Goal: Task Accomplishment & Management: Manage account settings

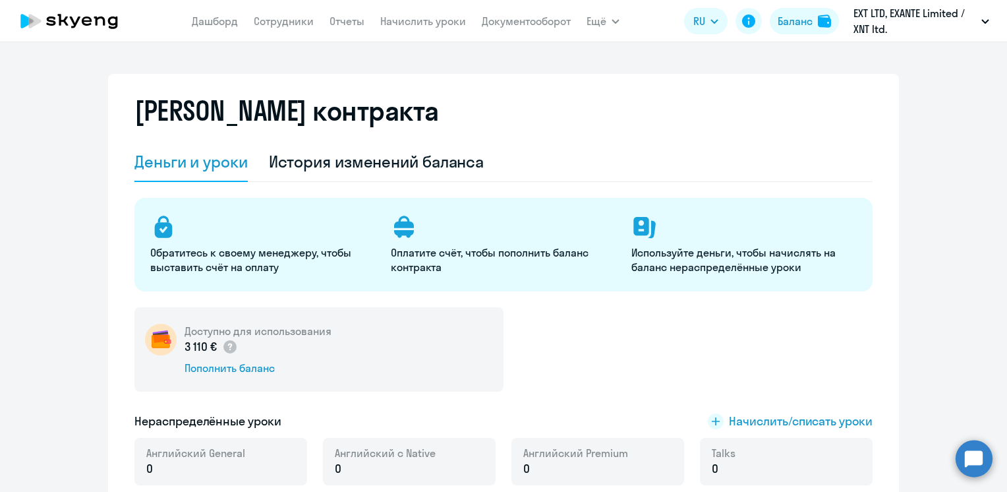
select select "english_adult_not_native_speaker"
click at [817, 24] on button "Баланс" at bounding box center [804, 21] width 69 height 26
click at [310, 152] on div "История изменений баланса" at bounding box center [377, 161] width 216 height 21
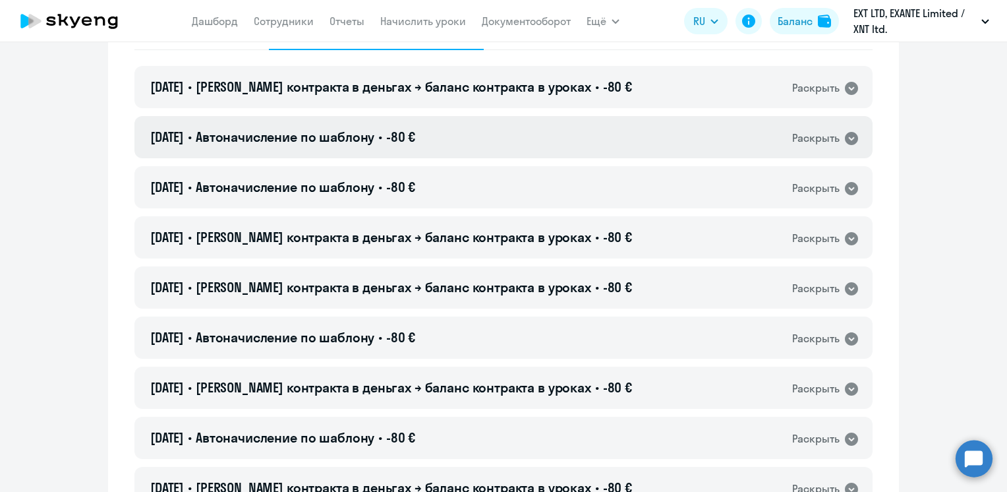
scroll to position [198, 0]
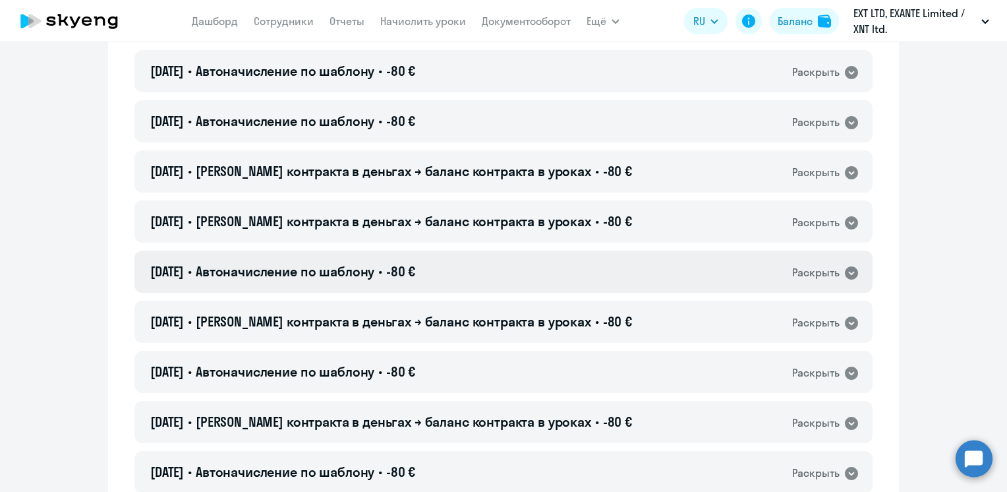
click at [285, 268] on span "Автоначисление по шаблону" at bounding box center [285, 271] width 179 height 16
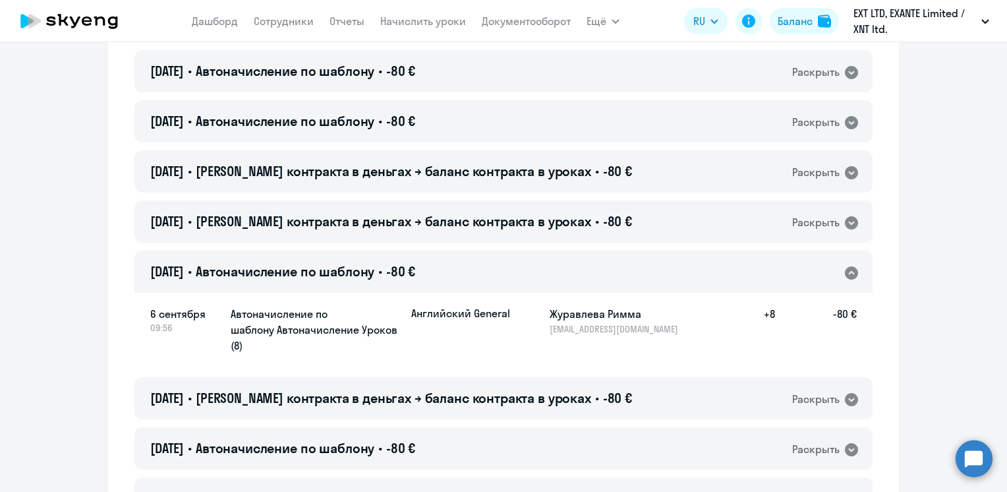
click at [355, 221] on span "[PERSON_NAME] контракта в деньгах → баланс контракта в уроках" at bounding box center [394, 221] width 396 height 16
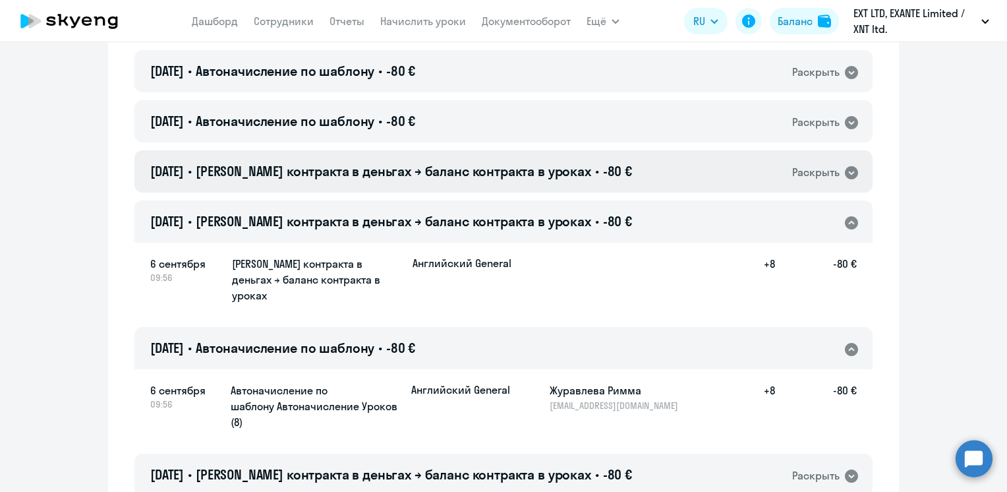
click at [362, 169] on span "[PERSON_NAME] контракта в деньгах → баланс контракта в уроках" at bounding box center [394, 171] width 396 height 16
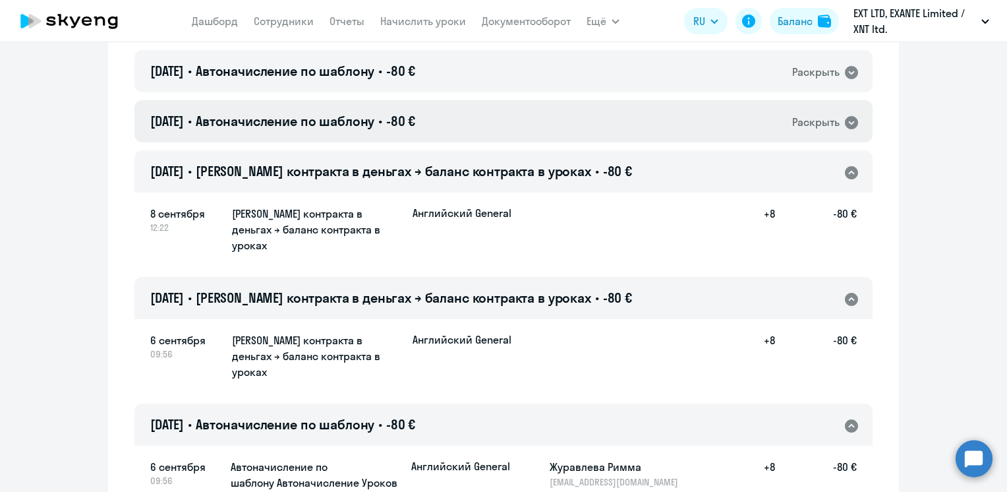
click at [355, 127] on span "Автоначисление по шаблону" at bounding box center [285, 121] width 179 height 16
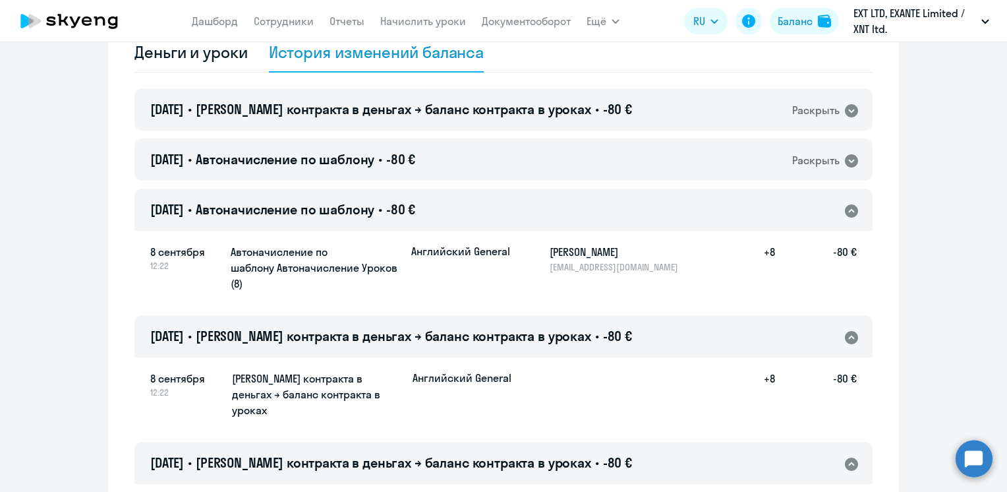
scroll to position [66, 0]
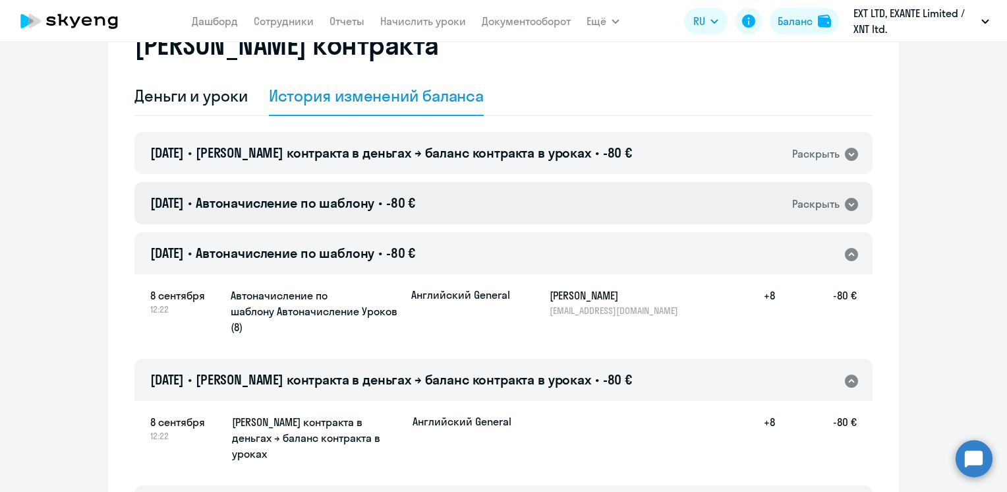
click at [514, 218] on div "[DATE] • Автоначисление по шаблону • -80 € Раскрыть" at bounding box center [503, 203] width 738 height 42
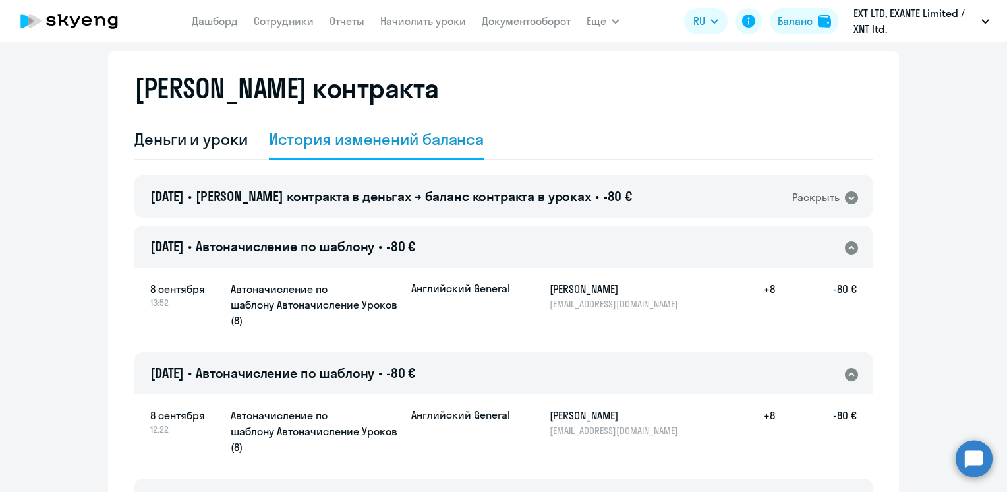
scroll to position [0, 0]
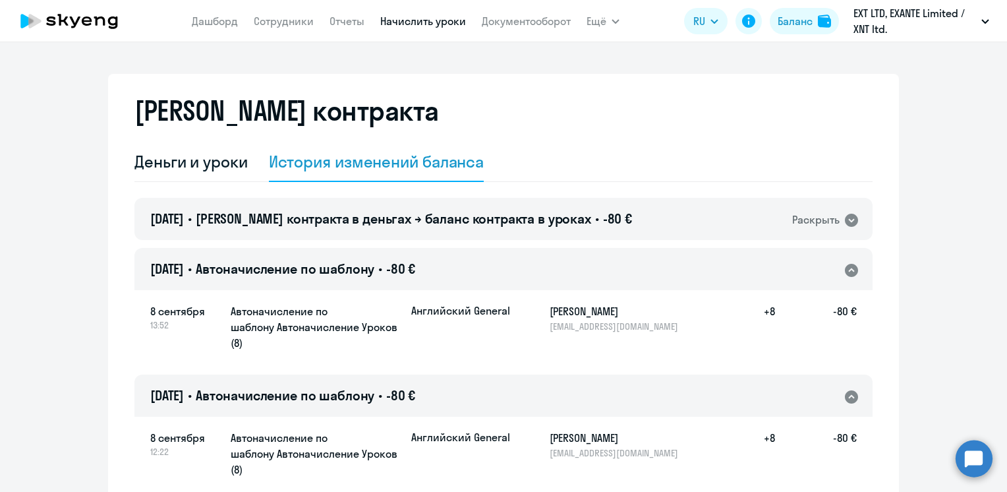
click at [413, 23] on link "Начислить уроки" at bounding box center [423, 21] width 86 height 13
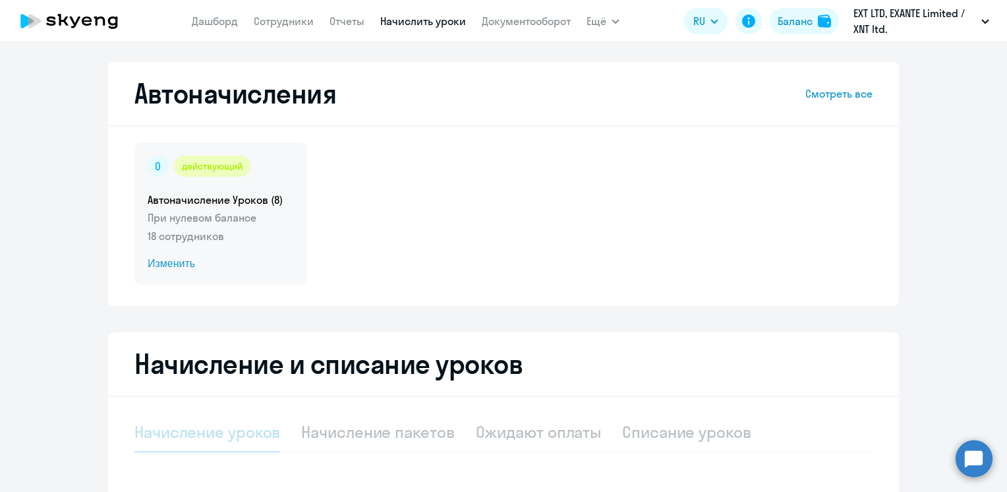
select select "10"
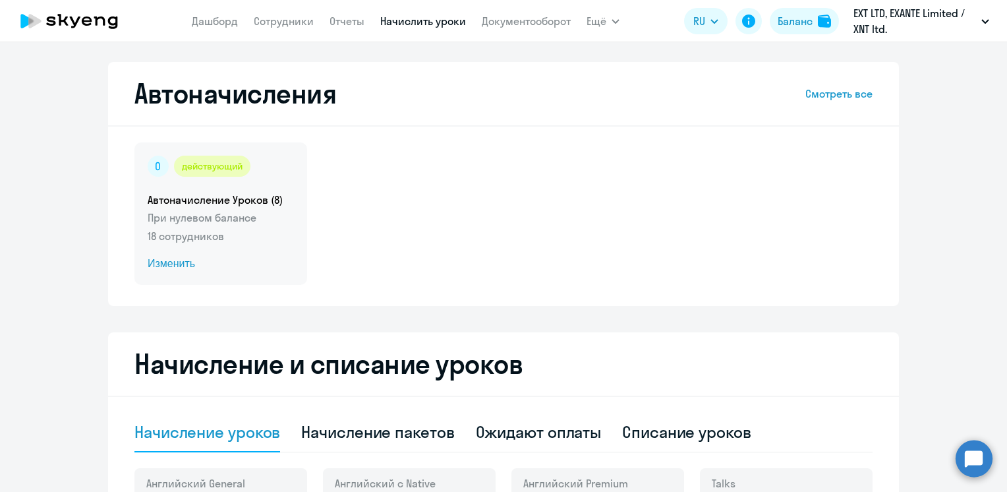
click at [202, 204] on h5 "Автоначисление Уроков (8)" at bounding box center [221, 199] width 146 height 15
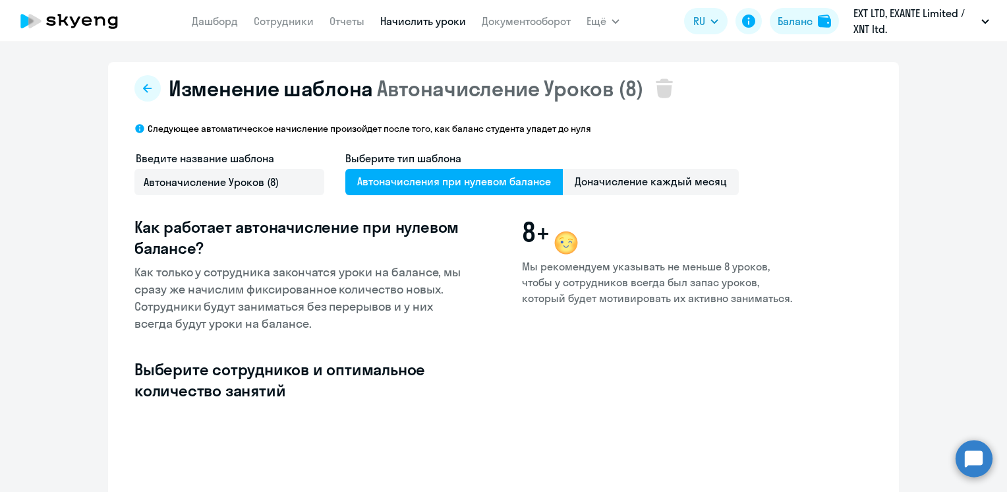
select select "10"
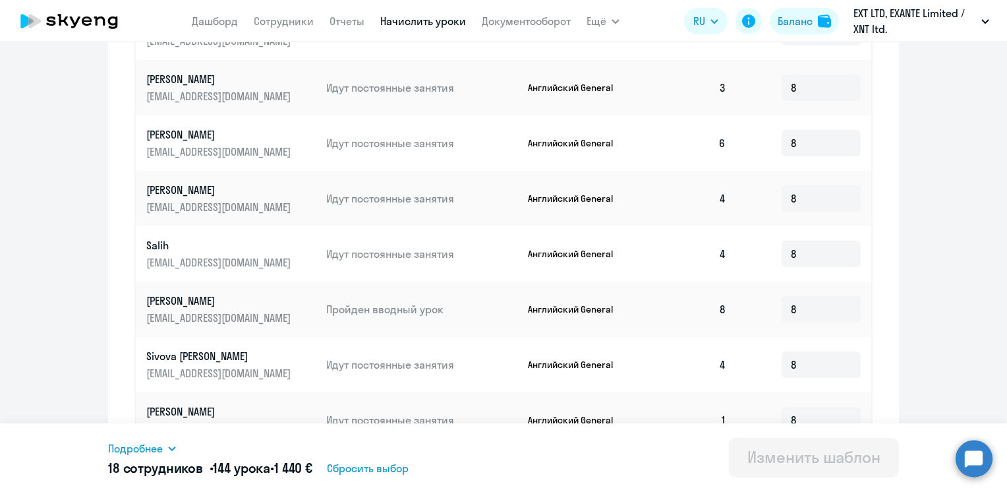
scroll to position [668, 0]
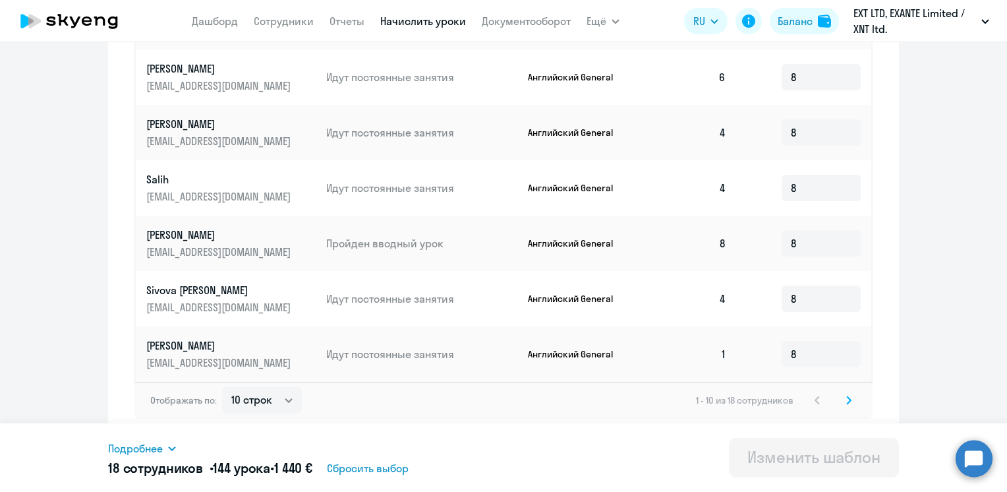
click at [843, 405] on svg-icon at bounding box center [849, 400] width 16 height 16
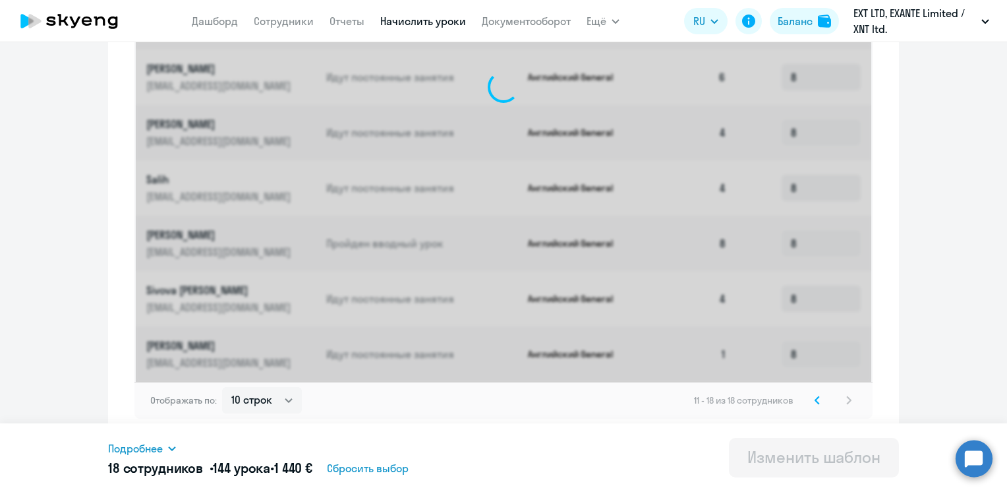
scroll to position [557, 0]
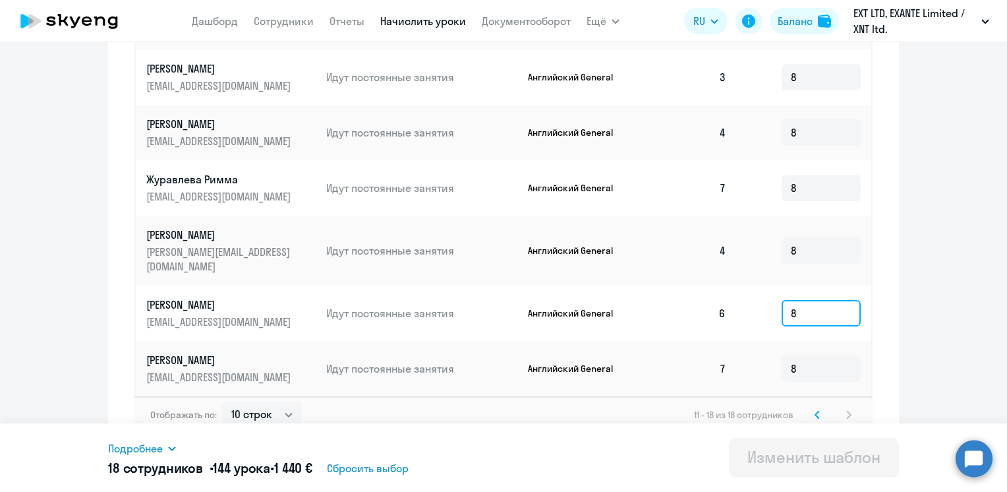
click at [794, 301] on input "8" at bounding box center [821, 313] width 79 height 26
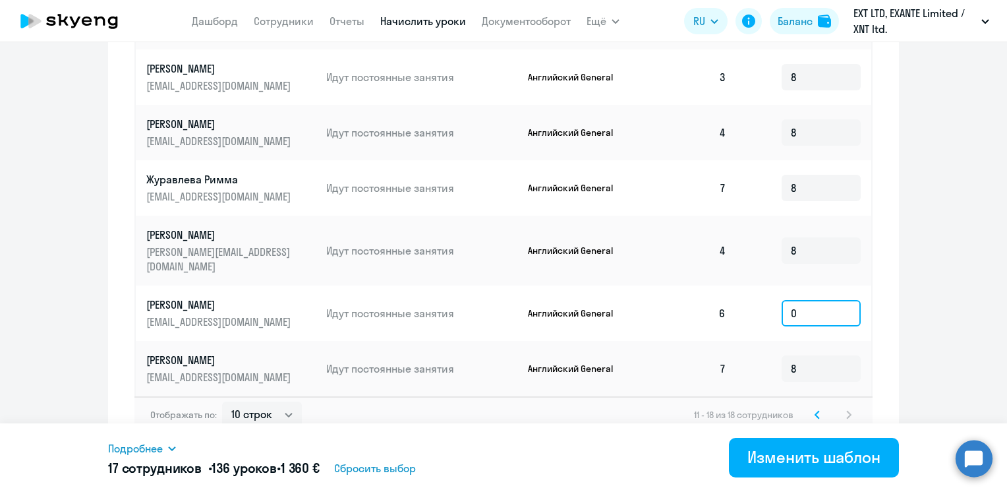
type input "0"
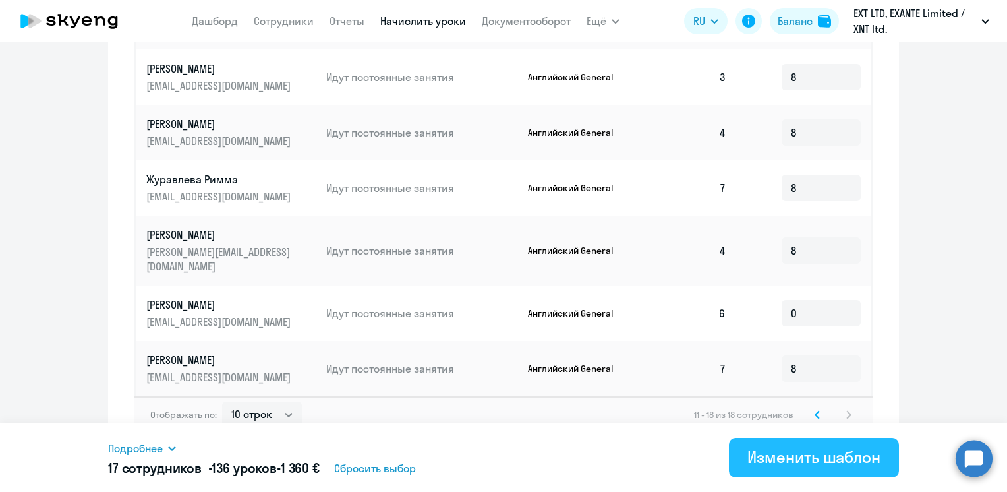
click at [828, 450] on div "Изменить шаблон" at bounding box center [814, 456] width 133 height 21
